Goal: Transaction & Acquisition: Purchase product/service

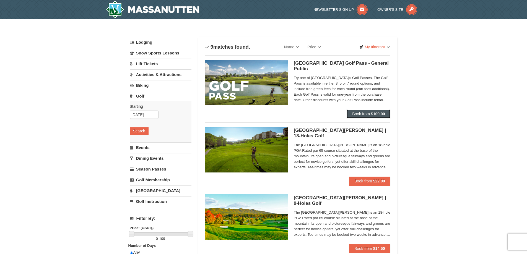
click at [371, 111] on button "Book from $109.00" at bounding box center [369, 114] width 44 height 9
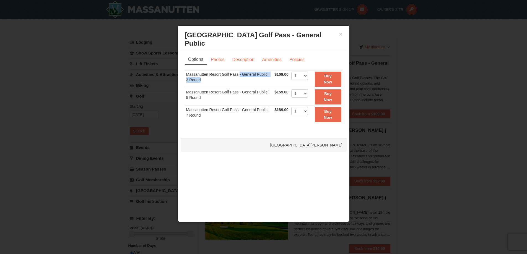
drag, startPoint x: 222, startPoint y: 68, endPoint x: 245, endPoint y: 69, distance: 22.7
click at [242, 70] on td "Massanutten Resort Golf Pass - General Public | 3 Round" at bounding box center [229, 79] width 89 height 18
click at [247, 70] on td "Massanutten Resort Golf Pass - General Public | 3 Round" at bounding box center [229, 79] width 89 height 18
click at [243, 55] on link "Description" at bounding box center [243, 60] width 29 height 11
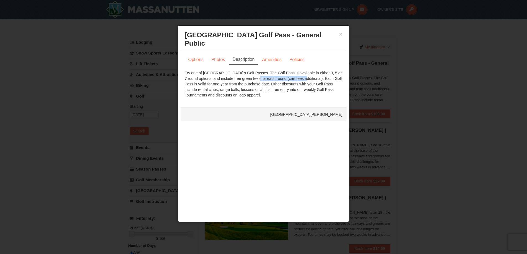
drag, startPoint x: 243, startPoint y: 72, endPoint x: 282, endPoint y: 72, distance: 39.8
click at [282, 72] on div "Try one of [GEOGRAPHIC_DATA]'s Golf Passes. The Golf Pass is available in eithe…" at bounding box center [264, 84] width 158 height 28
drag, startPoint x: 218, startPoint y: 77, endPoint x: 263, endPoint y: 77, distance: 45.1
click at [263, 77] on div "Try one of [GEOGRAPHIC_DATA]'s Golf Passes. The Golf Pass is available in eithe…" at bounding box center [264, 84] width 158 height 28
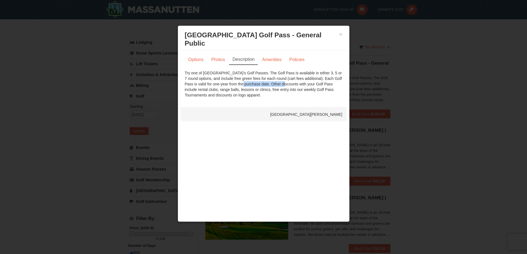
click at [263, 77] on div "Try one of [GEOGRAPHIC_DATA]'s Golf Passes. The Golf Pass is available in eithe…" at bounding box center [264, 84] width 158 height 28
drag, startPoint x: 300, startPoint y: 76, endPoint x: 287, endPoint y: 76, distance: 12.7
click at [290, 76] on div "Try one of [GEOGRAPHIC_DATA]'s Golf Passes. The Golf Pass is available in eithe…" at bounding box center [264, 84] width 158 height 28
click at [284, 76] on div "Try one of [GEOGRAPHIC_DATA]'s Golf Passes. The Golf Pass is available in eithe…" at bounding box center [264, 84] width 158 height 28
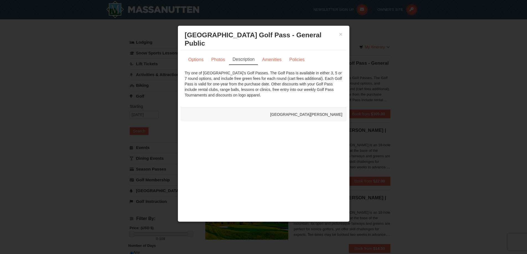
click at [294, 75] on div "Try one of [GEOGRAPHIC_DATA]'s Golf Passes. The Golf Pass is available in eithe…" at bounding box center [264, 84] width 158 height 28
click at [345, 32] on div "× [GEOGRAPHIC_DATA] - [GEOGRAPHIC_DATA][PERSON_NAME]" at bounding box center [264, 39] width 166 height 22
click at [341, 35] on button "×" at bounding box center [340, 35] width 3 height 6
